Goal: Information Seeking & Learning: Learn about a topic

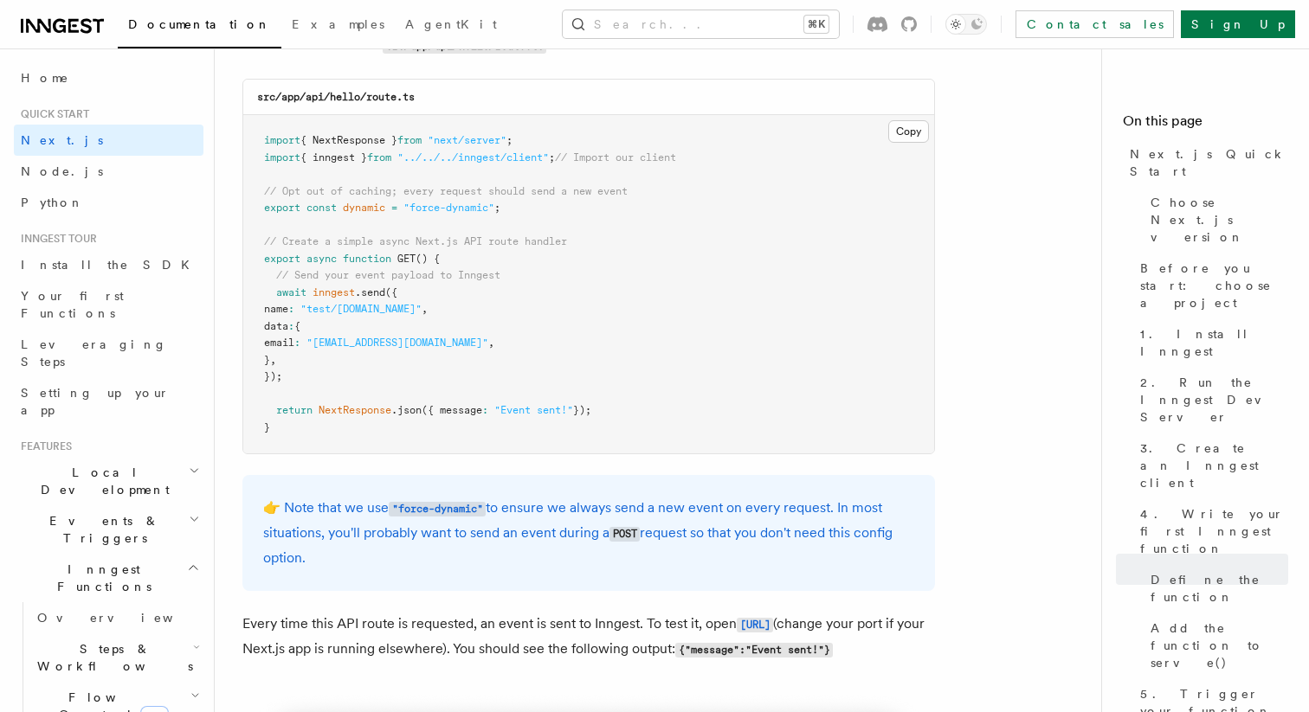
scroll to position [9124, 0]
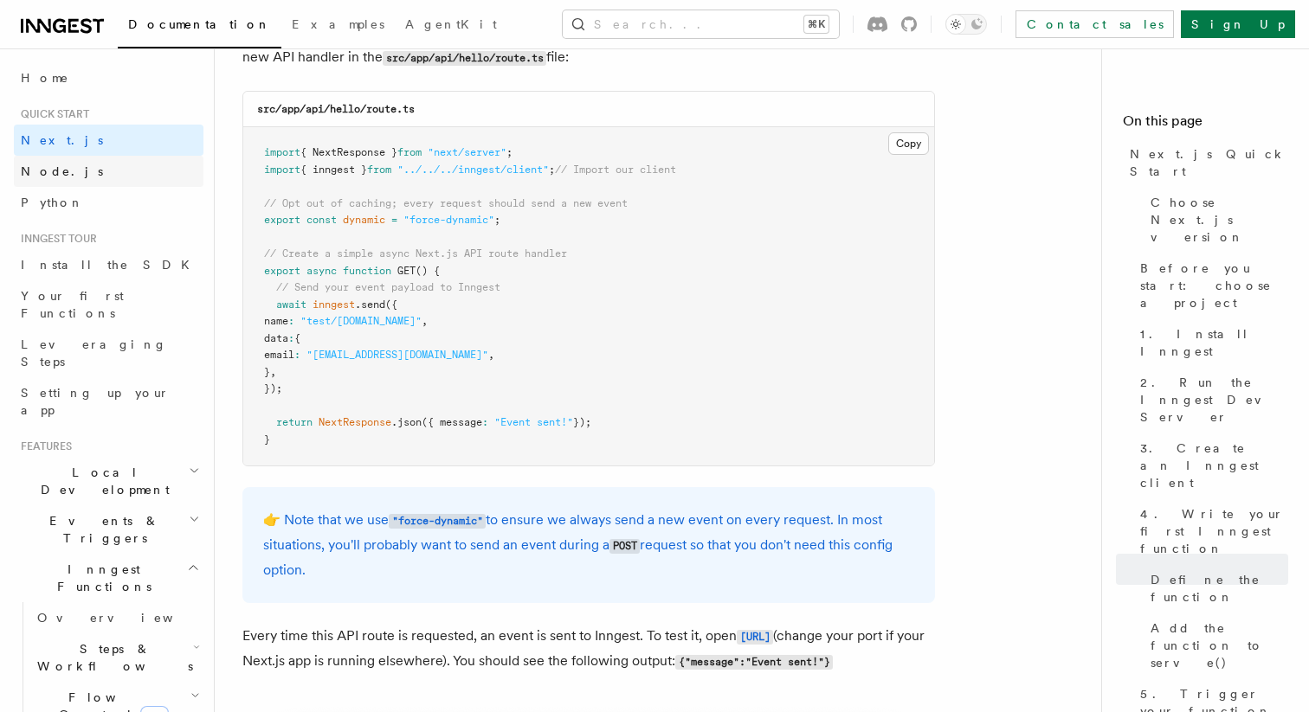
click at [55, 168] on span "Node.js" at bounding box center [62, 171] width 82 height 14
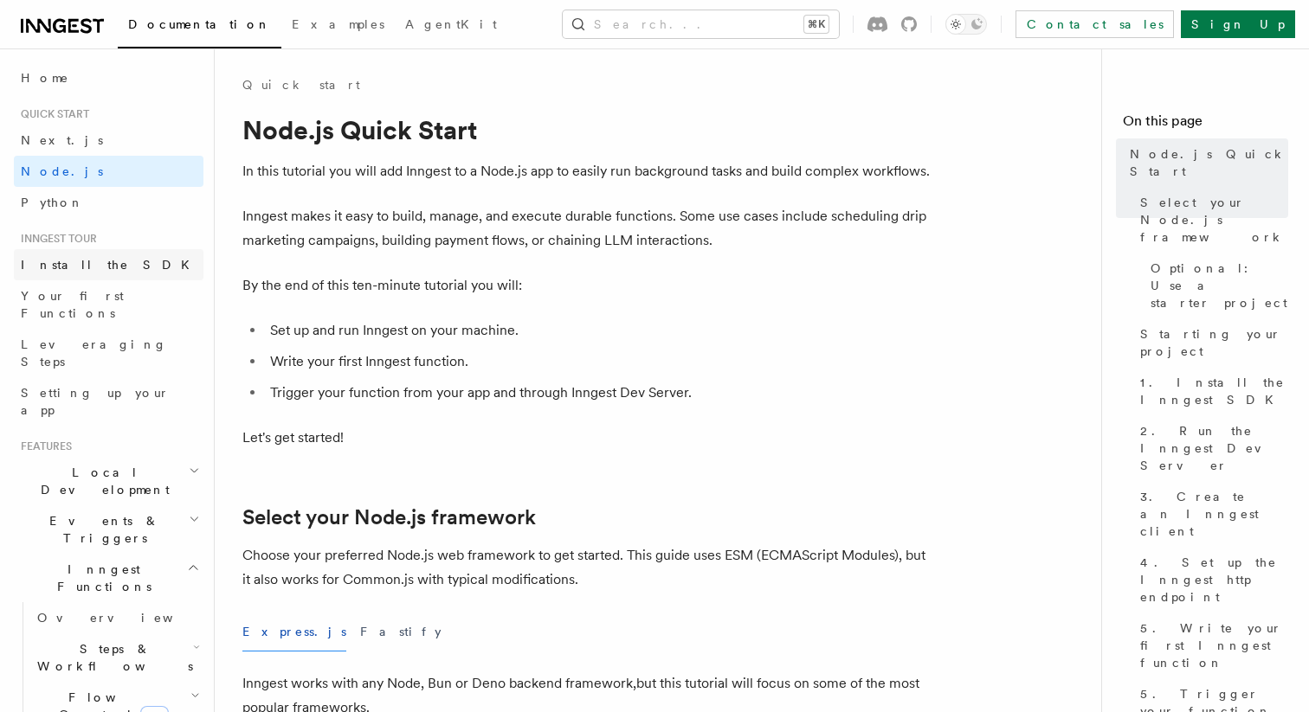
click at [69, 274] on link "Install the SDK" at bounding box center [109, 264] width 190 height 31
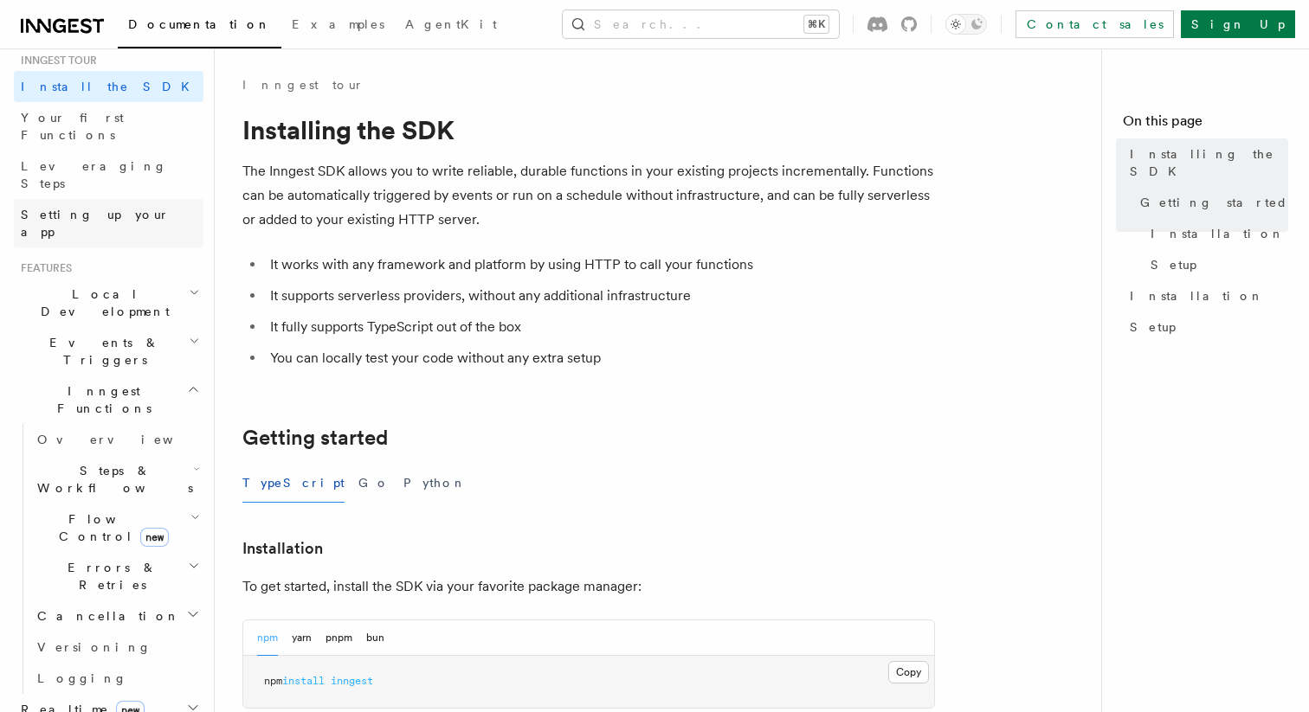
scroll to position [181, 0]
click at [189, 283] on icon "button" at bounding box center [194, 290] width 11 height 14
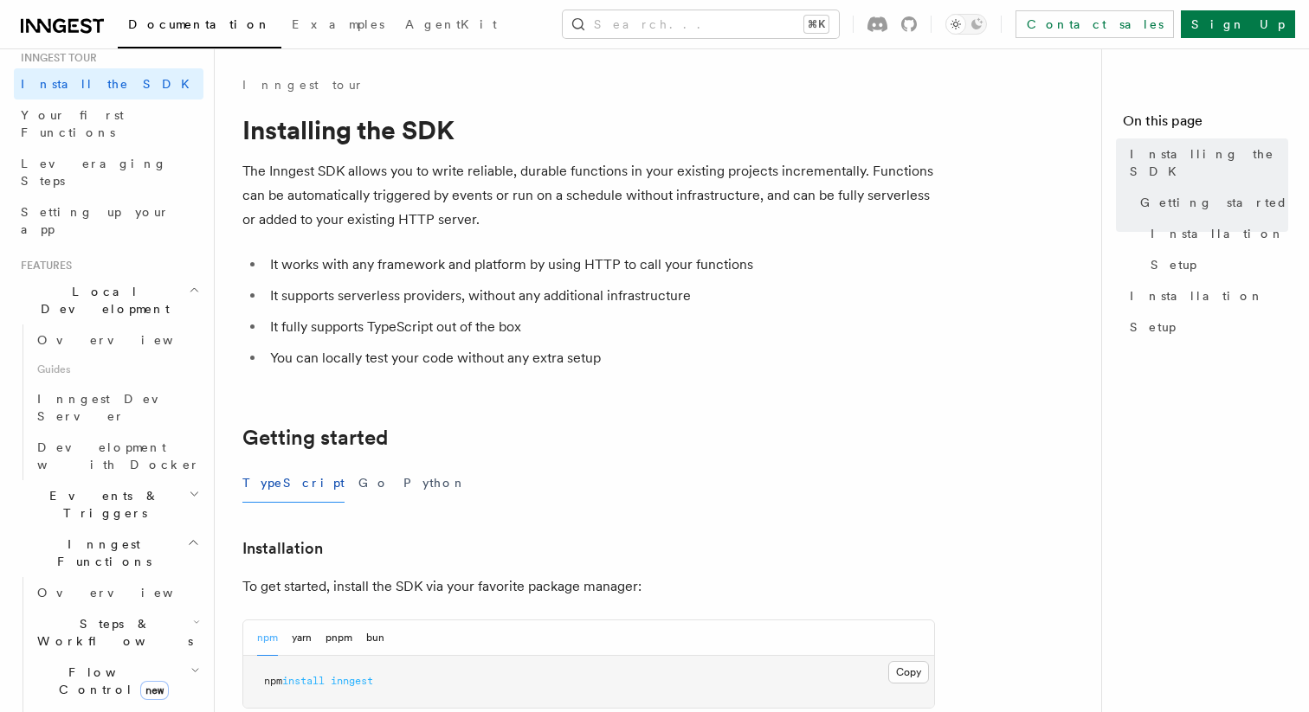
click at [190, 283] on icon "button" at bounding box center [194, 290] width 11 height 14
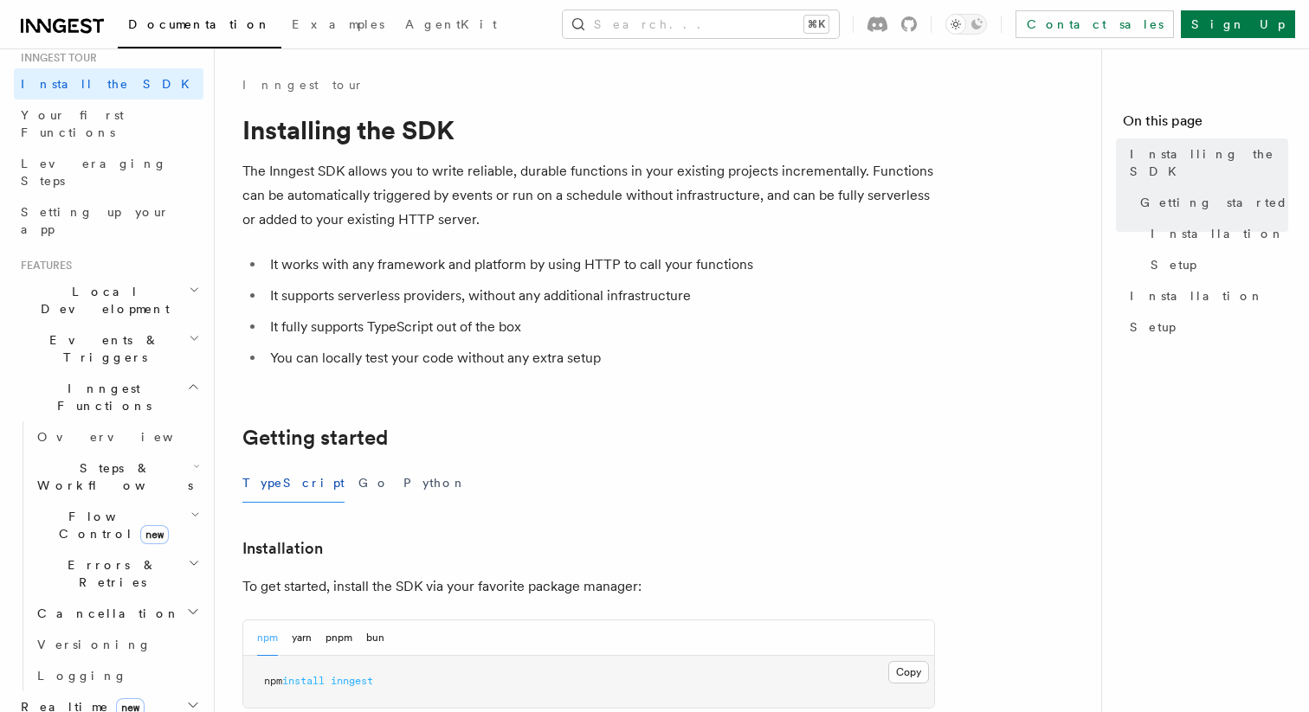
click at [179, 276] on h2 "Local Development" at bounding box center [109, 300] width 190 height 48
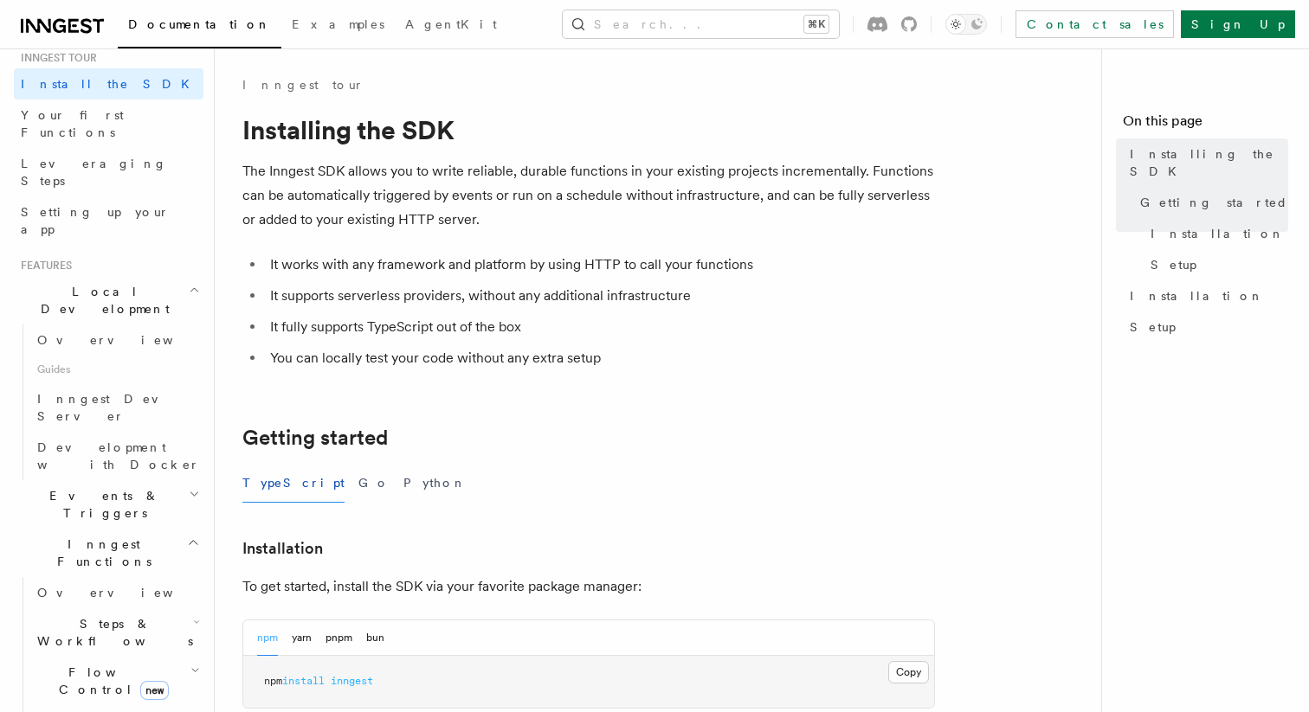
click at [179, 276] on h2 "Local Development" at bounding box center [109, 300] width 190 height 48
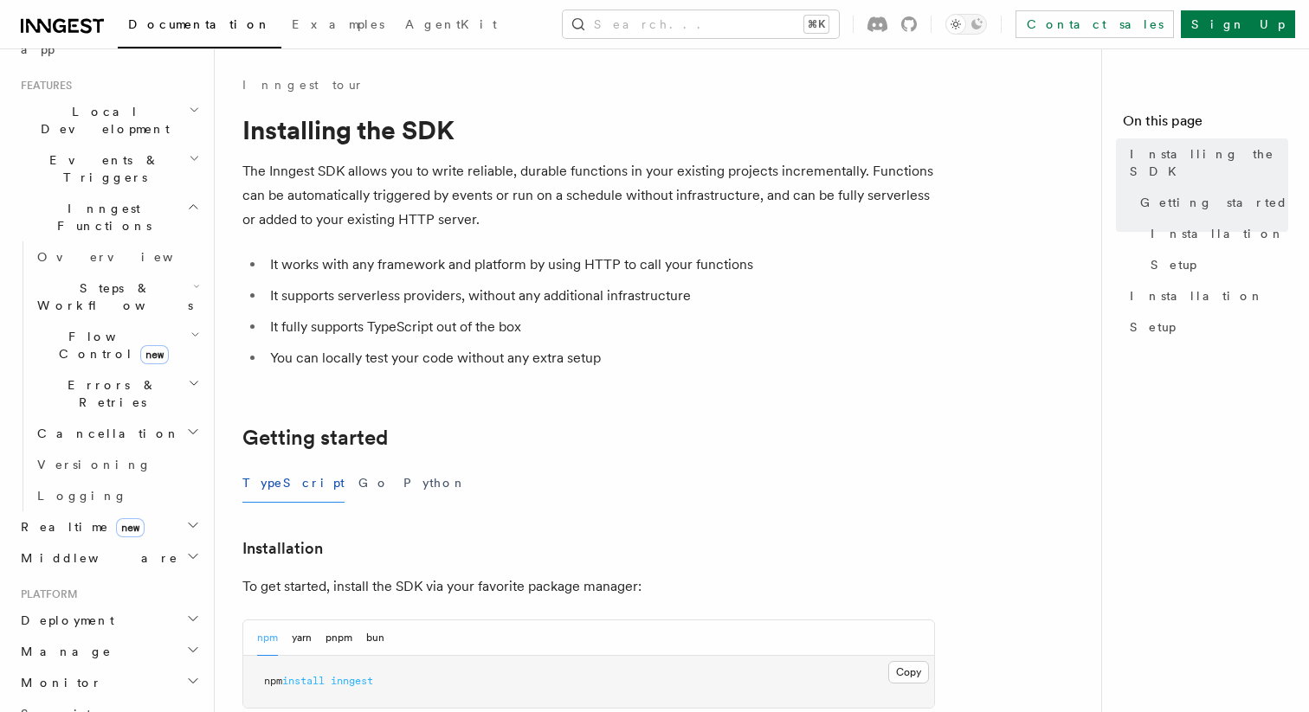
scroll to position [396, 0]
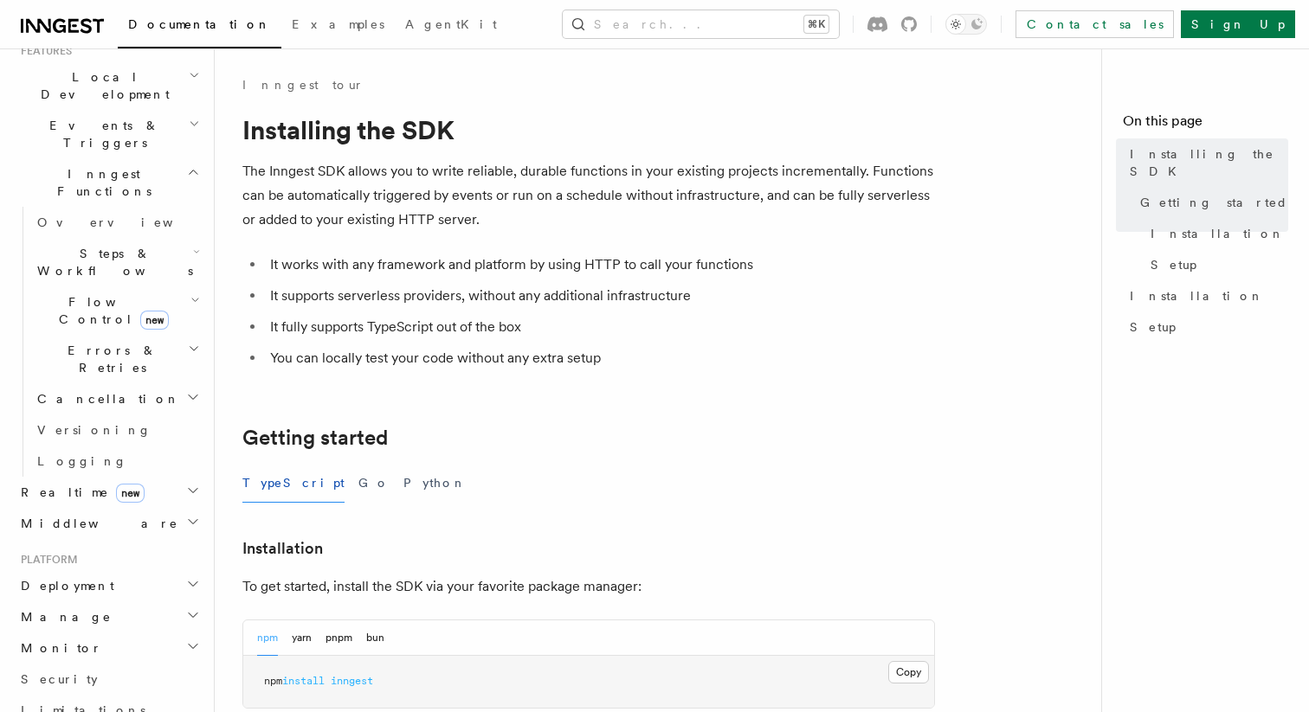
click at [193, 577] on icon "button" at bounding box center [193, 584] width 14 height 14
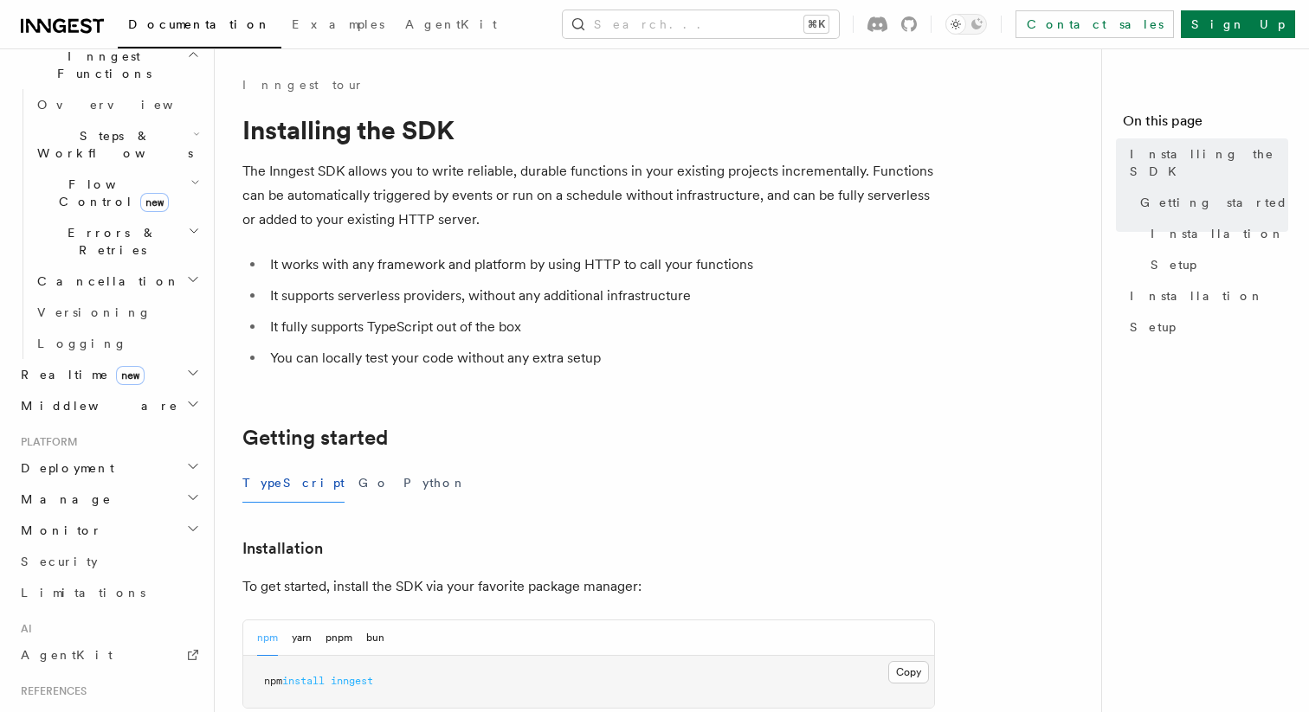
scroll to position [518, 0]
click at [172, 480] on h2 "Manage" at bounding box center [109, 495] width 190 height 31
click at [173, 480] on h2 "Manage" at bounding box center [109, 495] width 190 height 31
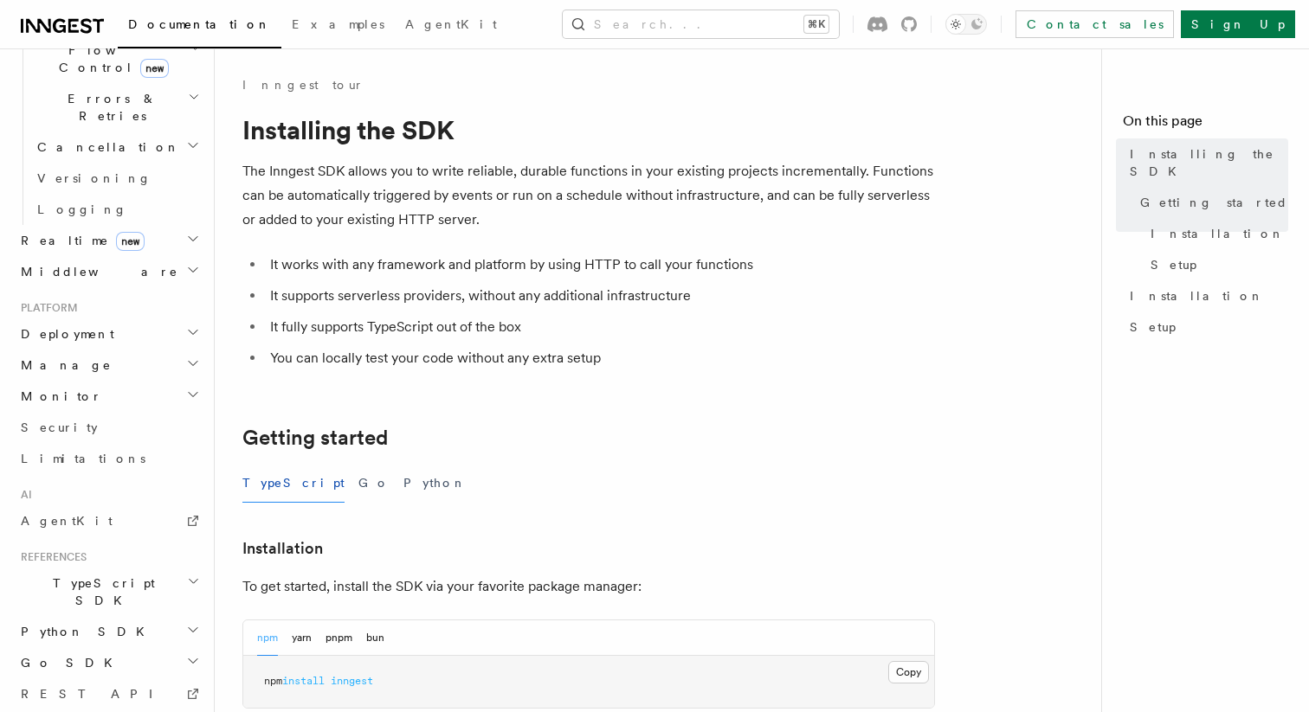
scroll to position [673, 0]
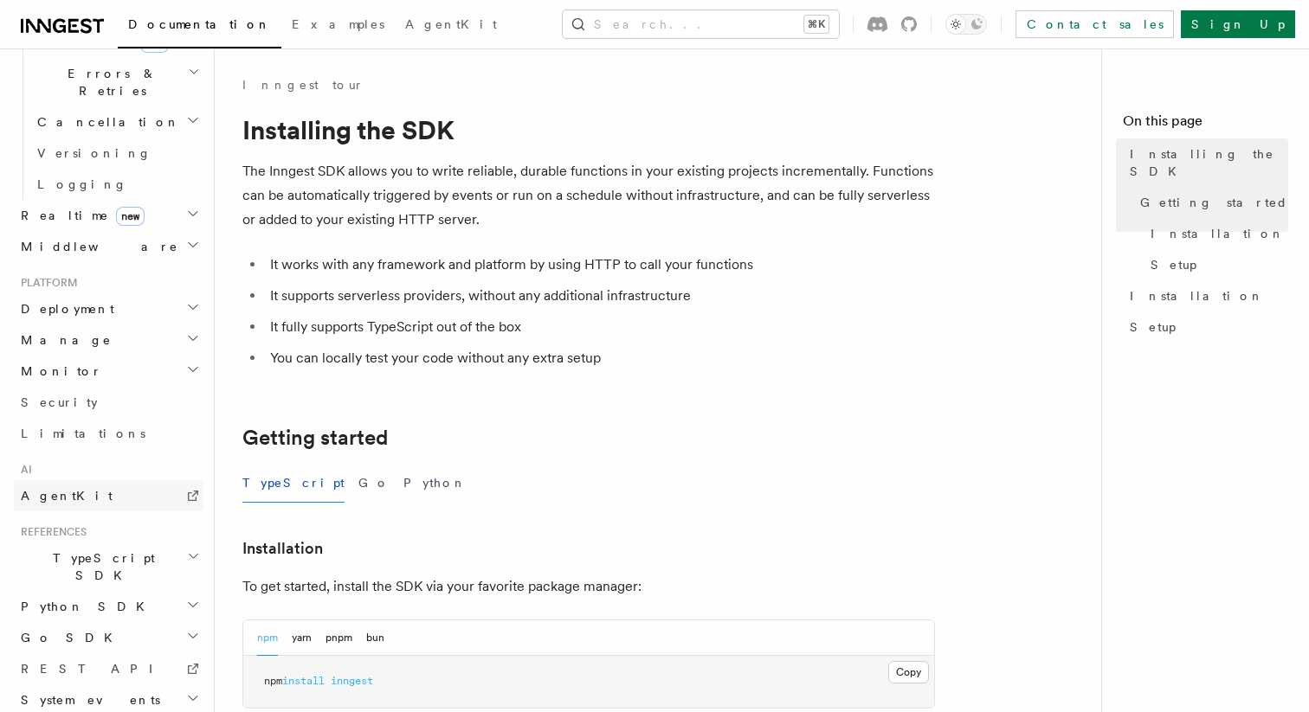
click at [119, 480] on link "AgentKit" at bounding box center [109, 495] width 190 height 31
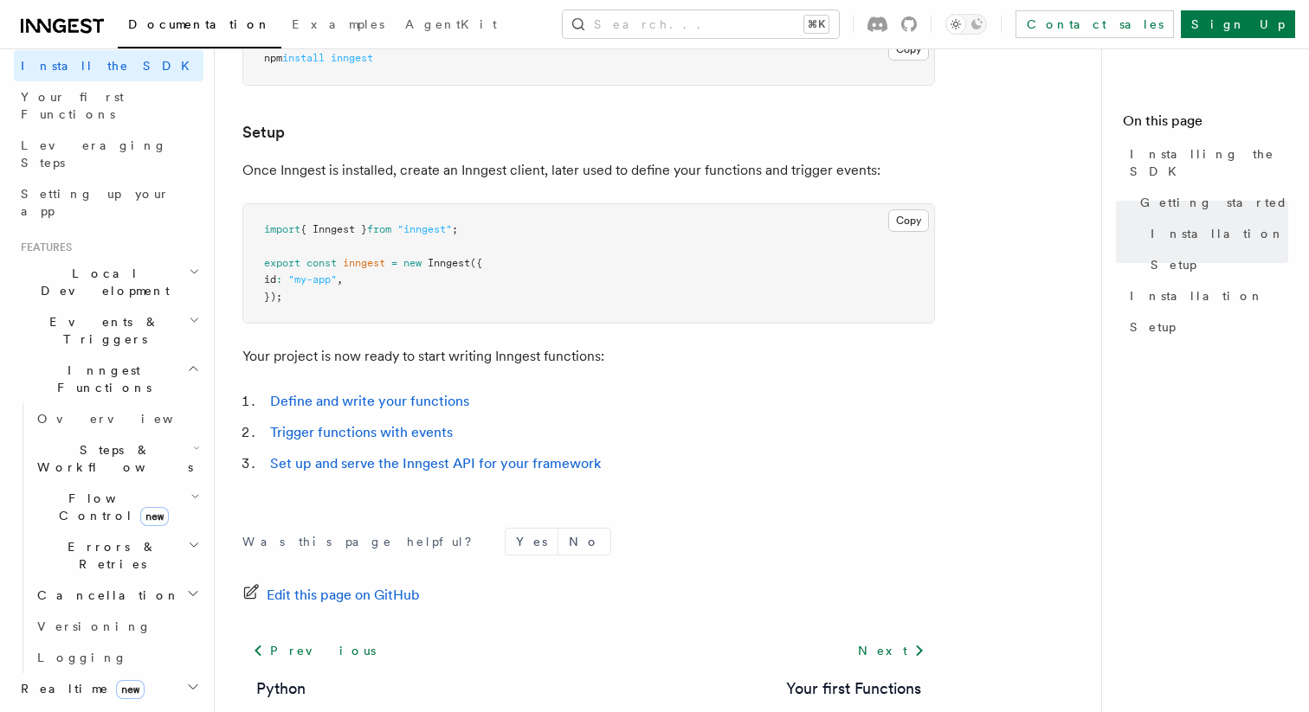
scroll to position [0, 0]
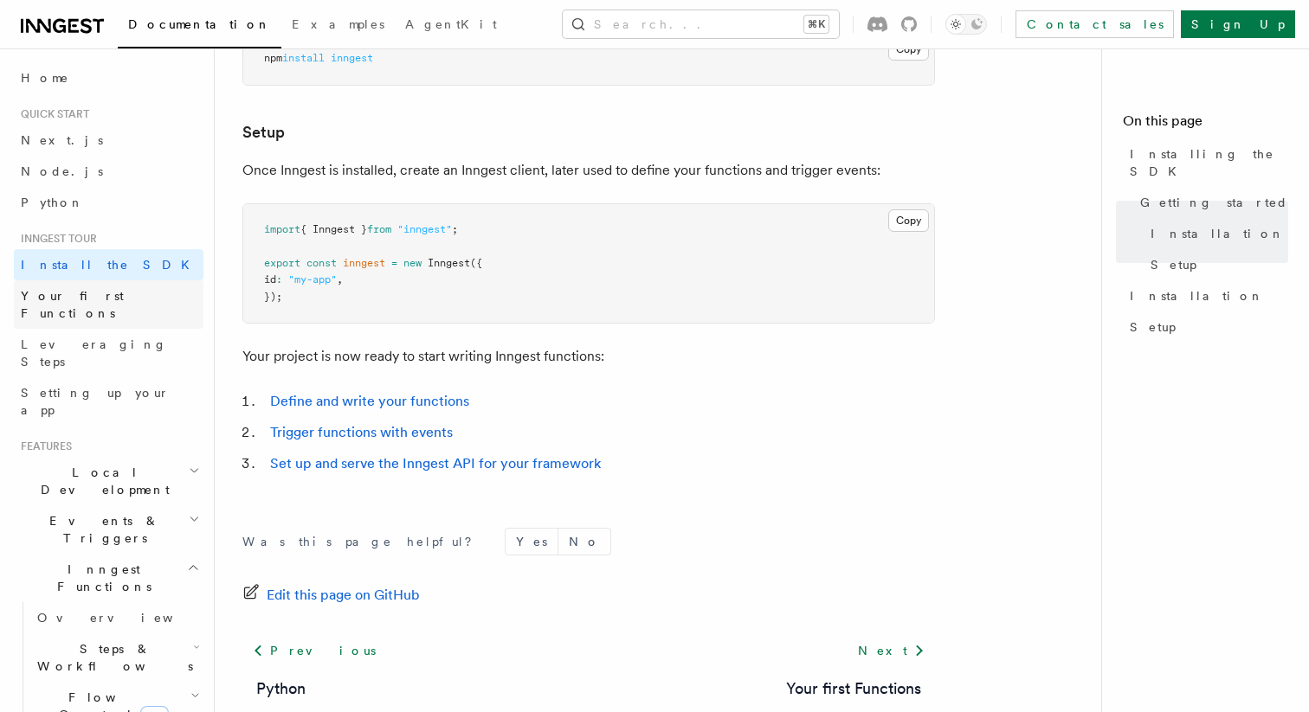
click at [81, 300] on span "Your first Functions" at bounding box center [72, 304] width 103 height 31
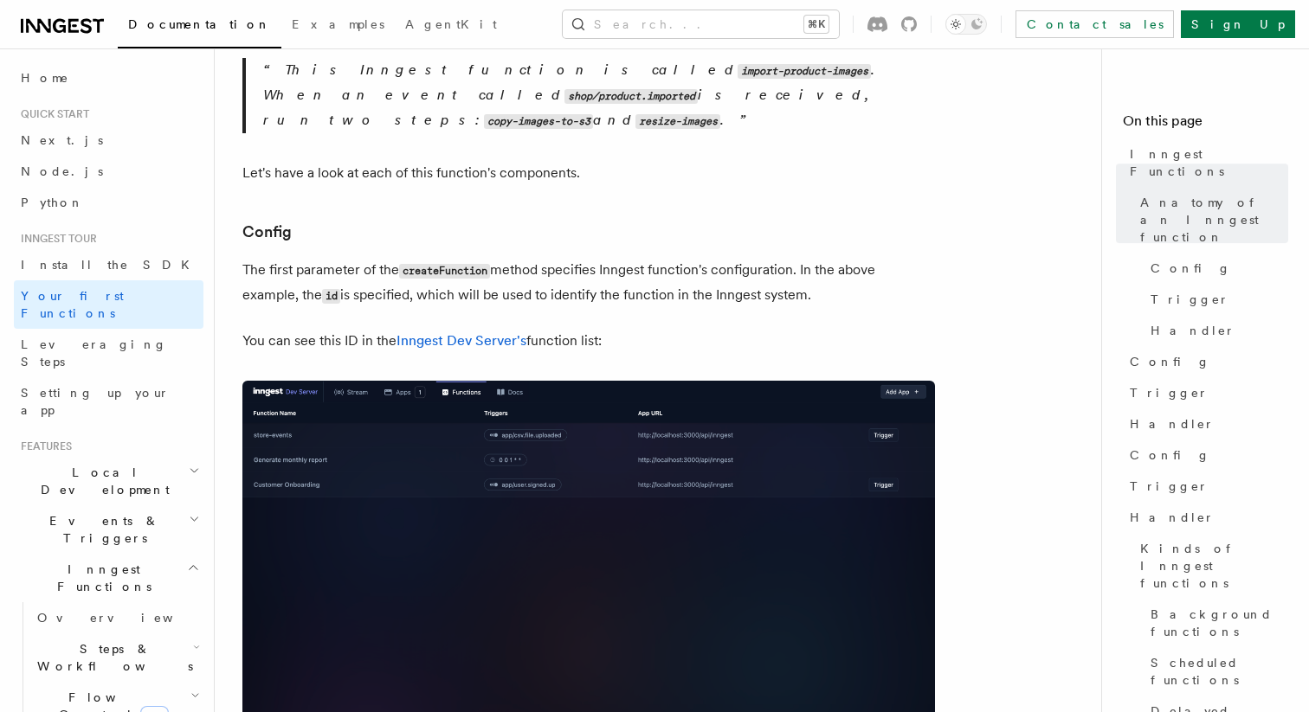
scroll to position [950, 0]
